Goal: Use online tool/utility: Utilize a website feature to perform a specific function

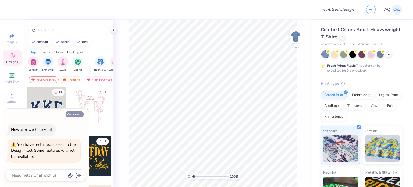
click at [72, 114] on button "Collapse" at bounding box center [75, 114] width 18 height 6
type textarea "x"
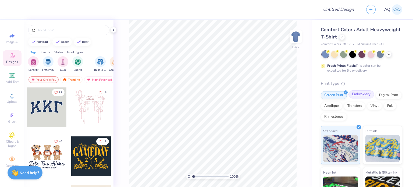
click at [365, 95] on div "Embroidery" at bounding box center [361, 94] width 26 height 8
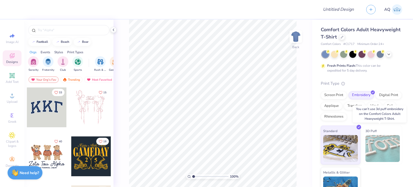
click at [371, 145] on img at bounding box center [382, 148] width 35 height 27
click at [372, 130] on span "3D Puff" at bounding box center [370, 131] width 11 height 6
click at [306, 114] on div "100 % Back" at bounding box center [212, 103] width 199 height 167
type input "1.63"
type textarea "x"
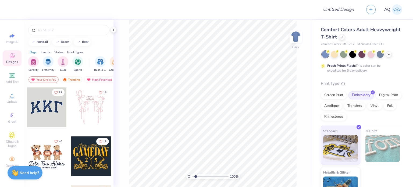
type input "2.59"
type textarea "x"
type input "2.94"
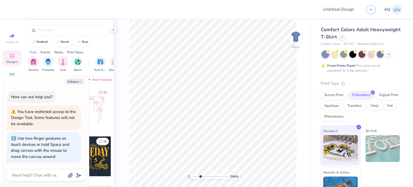
type textarea "x"
type input "1"
drag, startPoint x: 194, startPoint y: 177, endPoint x: 193, endPoint y: 168, distance: 9.3
click at [193, 174] on input "range" at bounding box center [210, 176] width 36 height 5
click at [334, 52] on div at bounding box center [334, 53] width 7 height 7
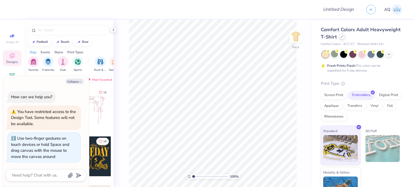
click at [345, 37] on div at bounding box center [342, 37] width 6 height 6
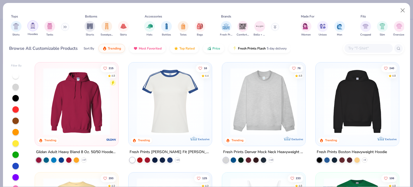
click at [31, 28] on img "filter for Hoodies" at bounding box center [33, 26] width 6 height 6
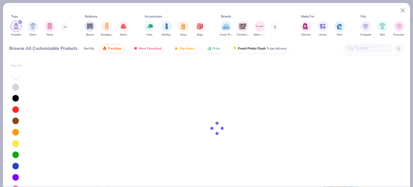
type textarea "x"
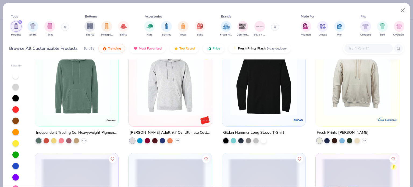
scroll to position [537, 0]
